Goal: Task Accomplishment & Management: Use online tool/utility

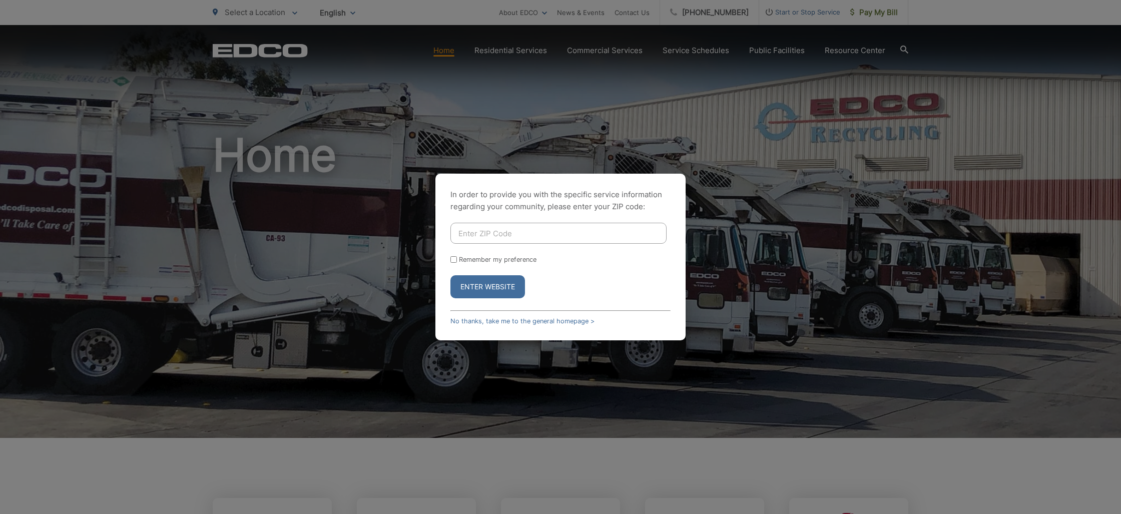
click at [471, 232] on input "Enter ZIP Code" at bounding box center [558, 233] width 216 height 21
type input "92081"
click at [481, 289] on button "Enter Website" at bounding box center [487, 286] width 75 height 23
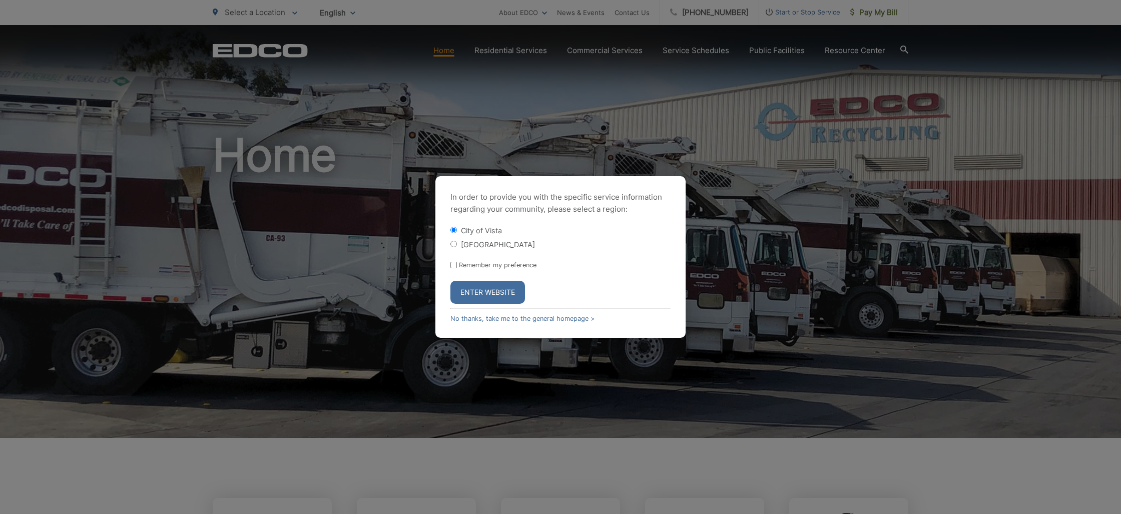
click at [481, 289] on button "Enter Website" at bounding box center [487, 292] width 75 height 23
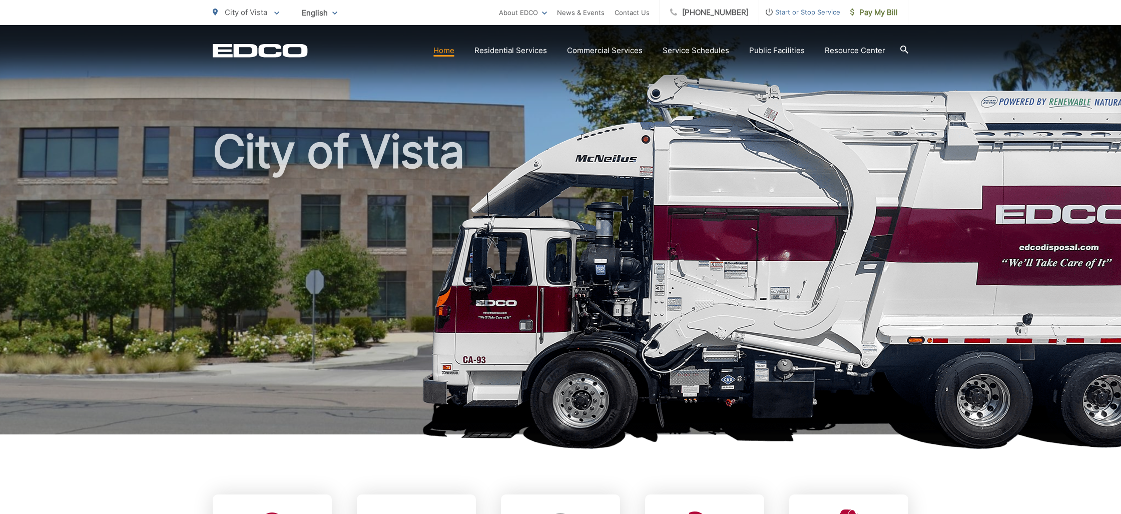
scroll to position [3, 0]
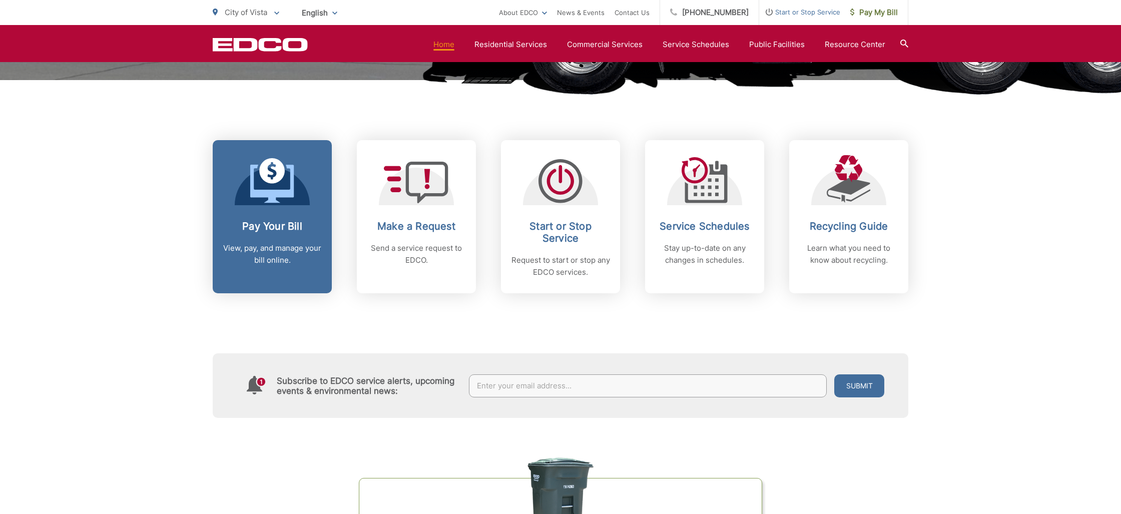
click at [279, 234] on div "Pay Your Bill View, pay, and manage your bill online." at bounding box center [272, 243] width 99 height 46
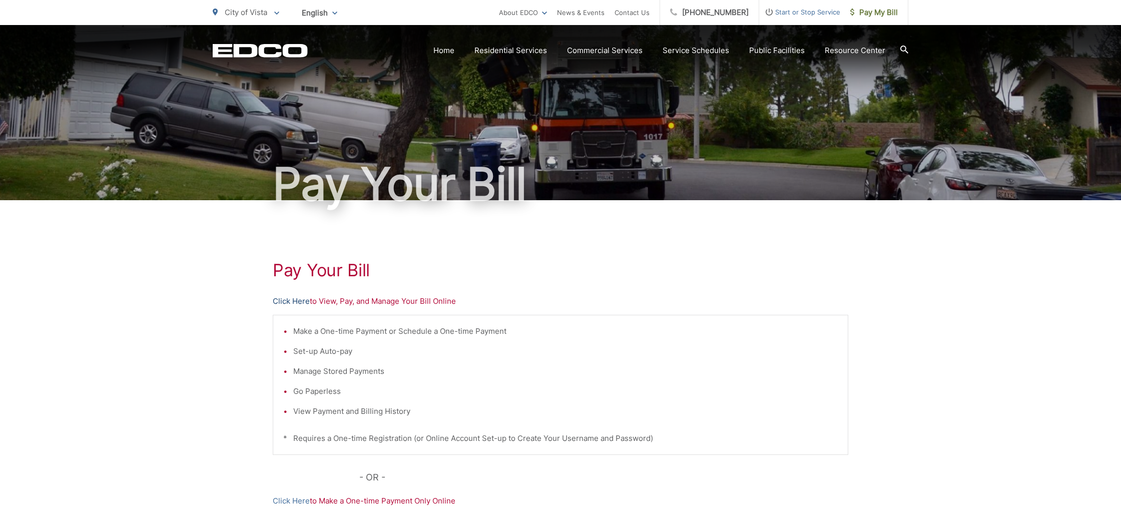
click at [281, 300] on link "Click Here" at bounding box center [291, 301] width 37 height 12
